Goal: Information Seeking & Learning: Understand process/instructions

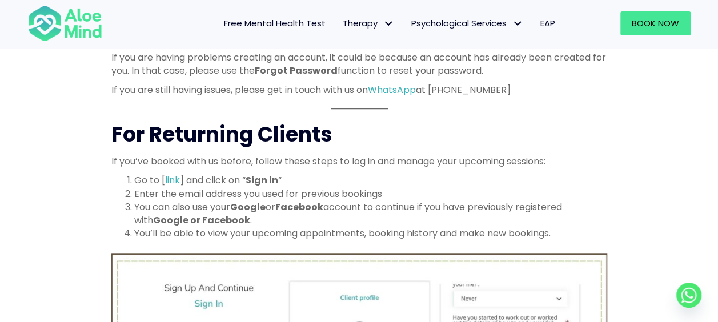
scroll to position [509, 0]
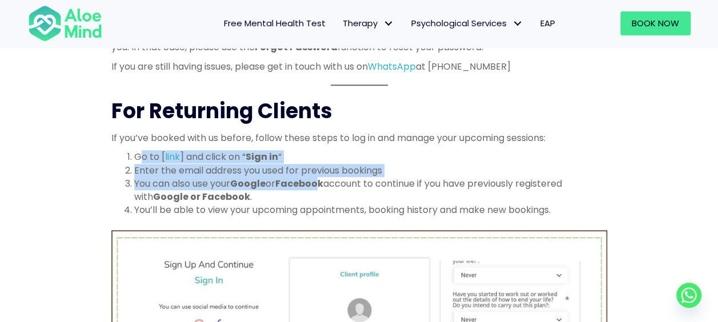
drag, startPoint x: 143, startPoint y: 157, endPoint x: 323, endPoint y: 177, distance: 181.0
click at [323, 177] on ol "Go to [ link ] and click on “ Sign in “ Enter the email address you used for pr…" at bounding box center [359, 183] width 496 height 66
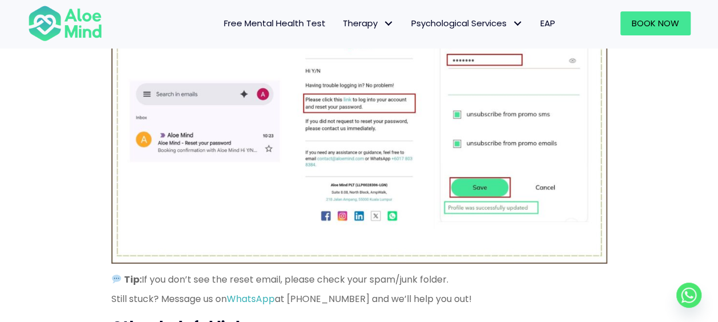
scroll to position [1708, 0]
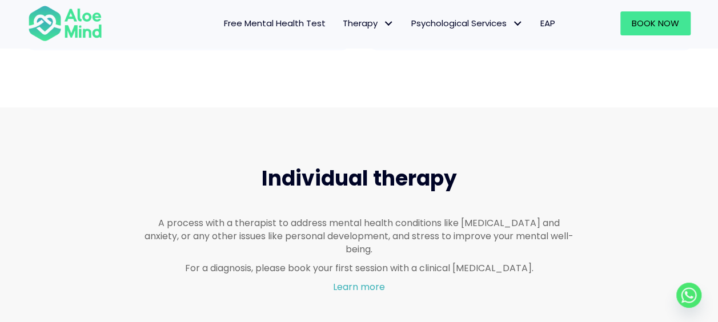
scroll to position [685, 0]
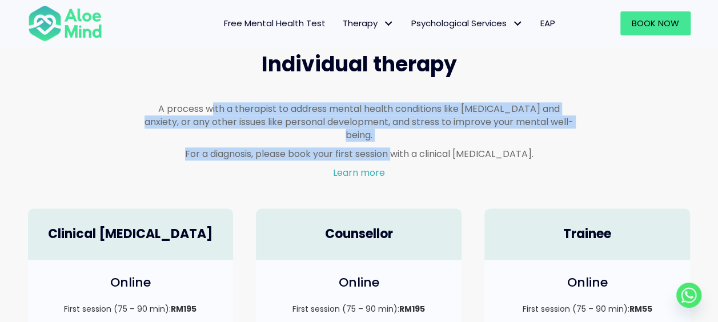
drag, startPoint x: 198, startPoint y: 108, endPoint x: 402, endPoint y: 131, distance: 205.7
click at [402, 131] on div "A process with a therapist to address mental health conditions like [MEDICAL_DA…" at bounding box center [358, 141] width 429 height 78
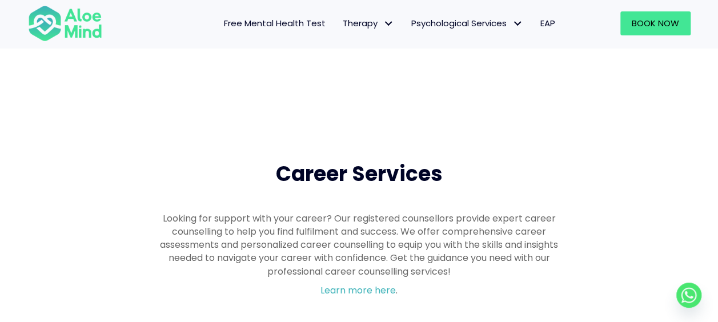
scroll to position [2707, 0]
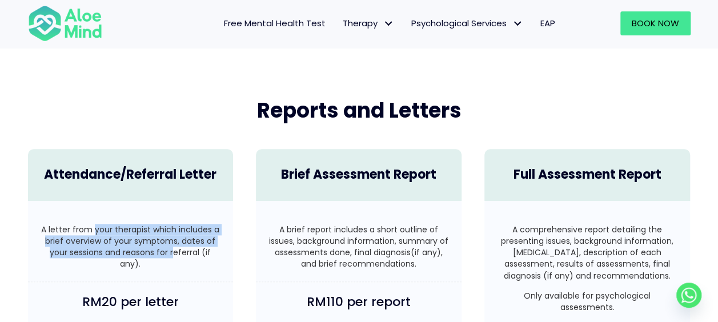
drag, startPoint x: 94, startPoint y: 216, endPoint x: 172, endPoint y: 241, distance: 82.0
click at [172, 241] on p "A letter from your therapist which includes a brief overview of your symptoms, …" at bounding box center [130, 247] width 183 height 46
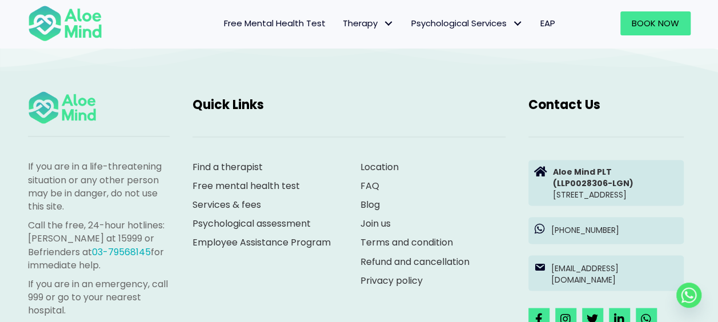
scroll to position [3381, 0]
